Goal: Find specific page/section: Find specific page/section

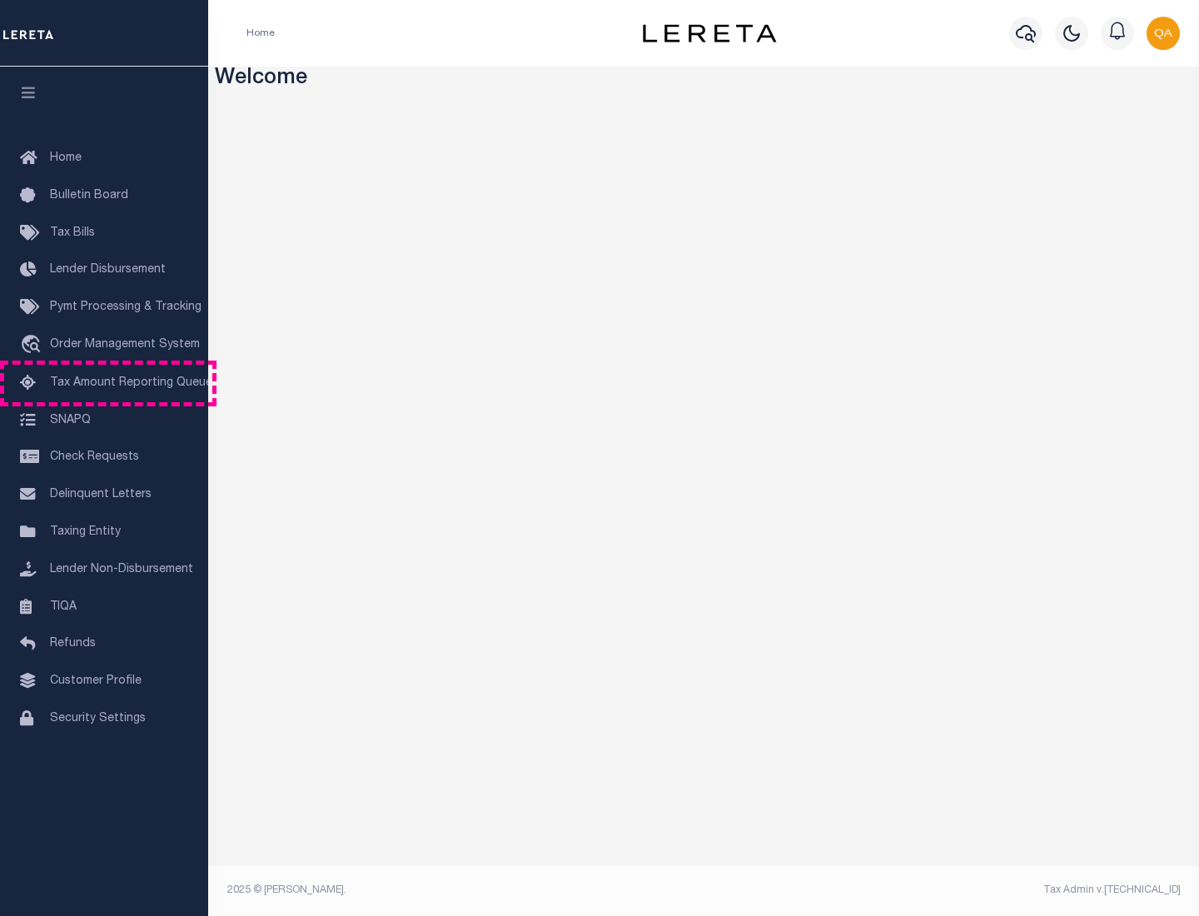
click at [104, 383] on span "Tax Amount Reporting Queue" at bounding box center [131, 383] width 162 height 12
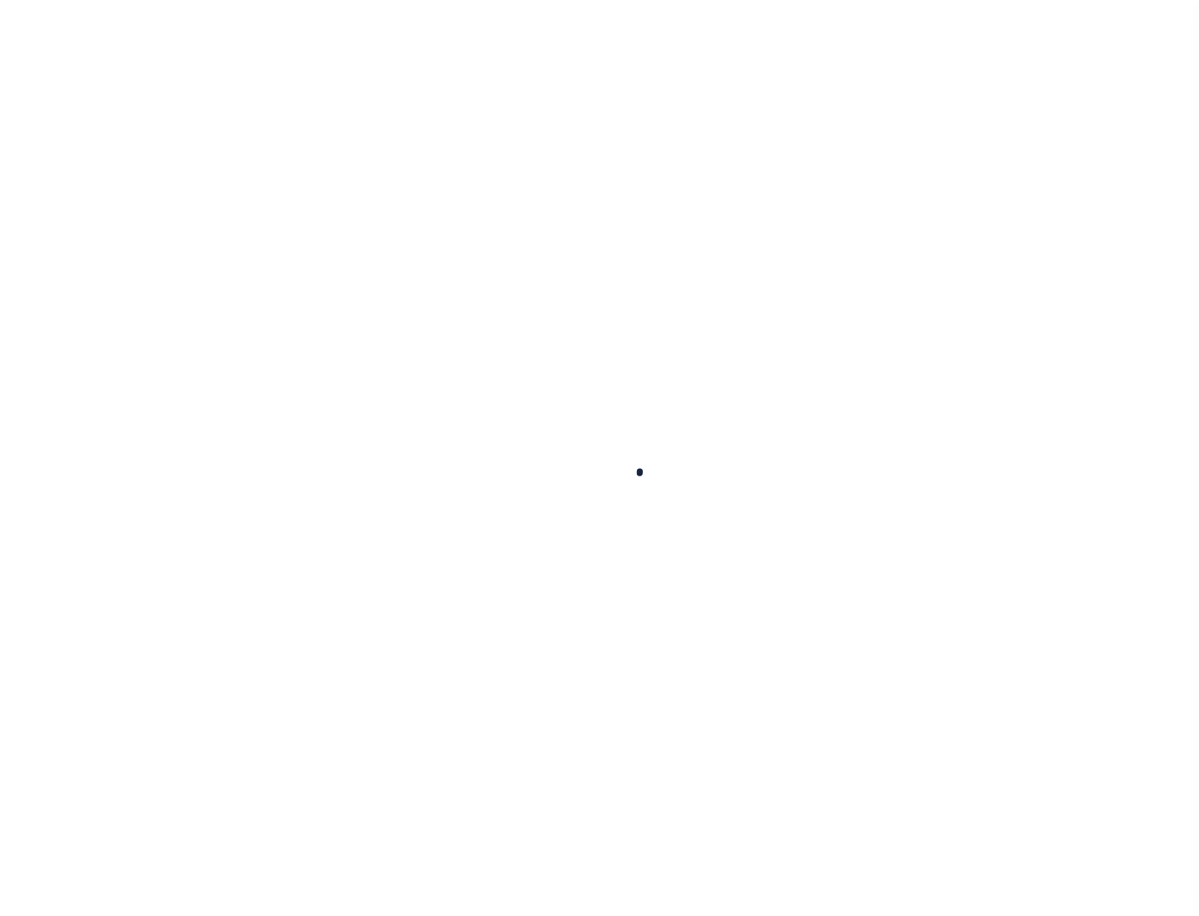
select select "100"
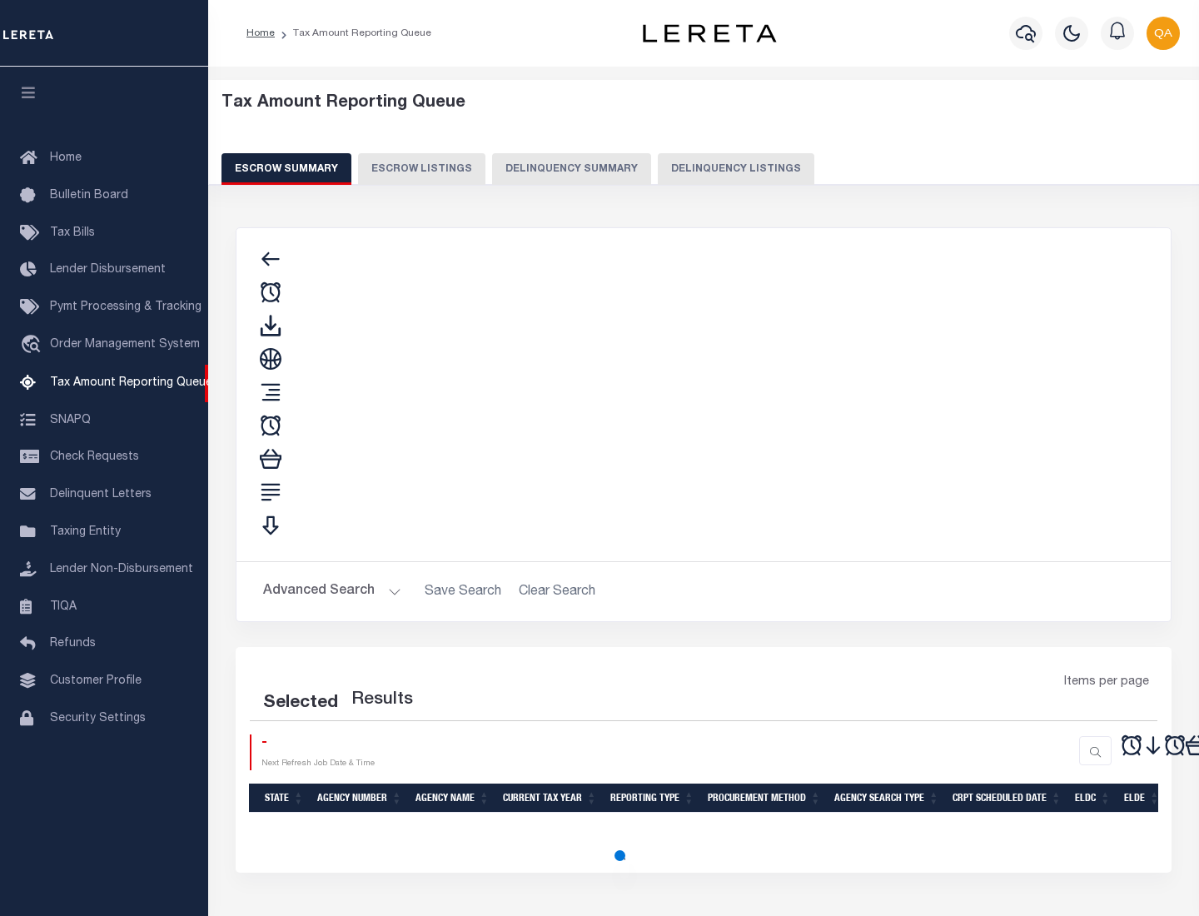
select select "100"
